Goal: Check status: Check status

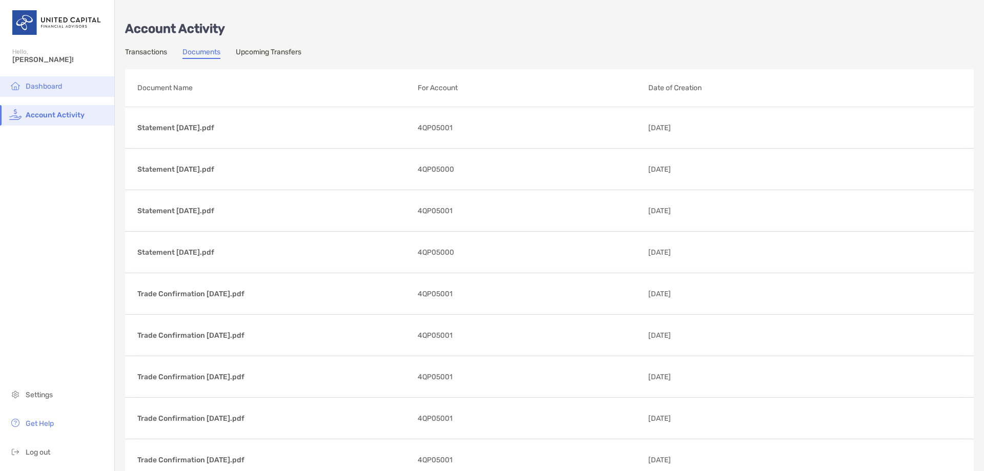
click at [79, 77] on li "Dashboard" at bounding box center [57, 86] width 114 height 21
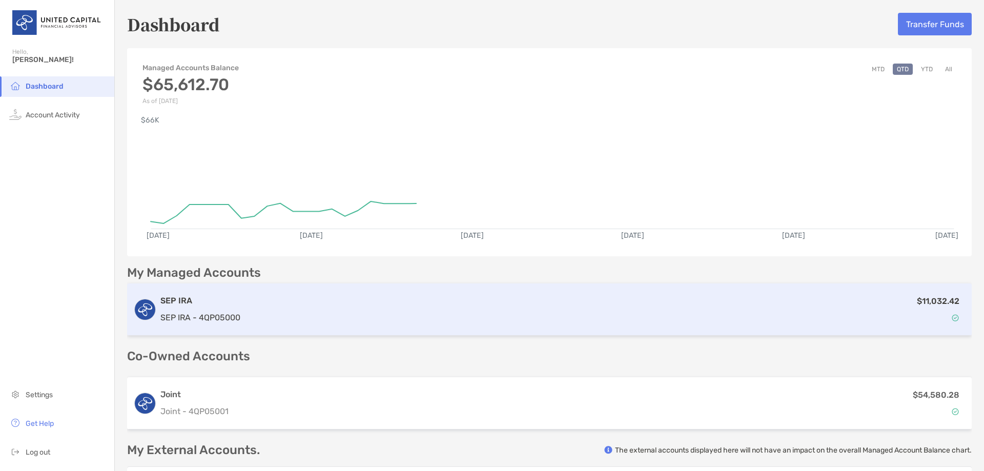
click at [347, 297] on div "$11,032.42" at bounding box center [604, 310] width 721 height 30
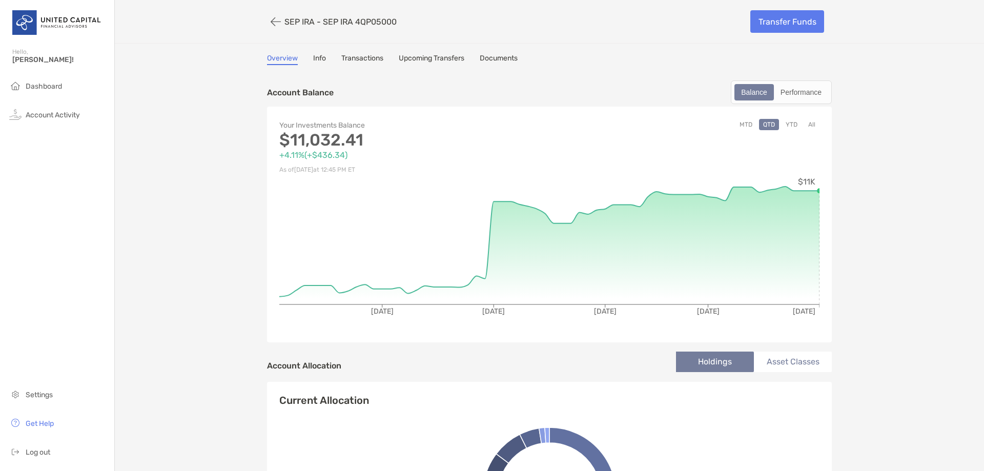
click at [356, 59] on link "Transactions" at bounding box center [362, 59] width 42 height 11
